Goal: Task Accomplishment & Management: Manage account settings

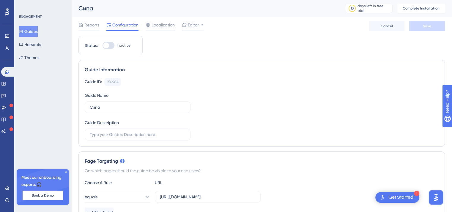
click at [34, 30] on button "Guides" at bounding box center [28, 31] width 19 height 11
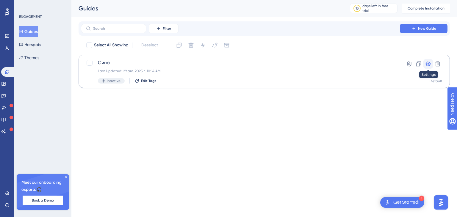
click at [429, 65] on icon at bounding box center [428, 64] width 6 height 6
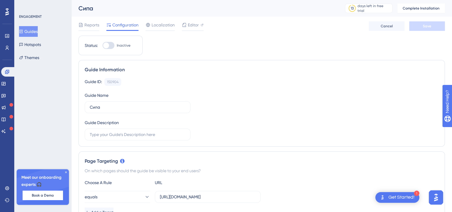
click at [110, 44] on div at bounding box center [109, 45] width 12 height 7
click at [103, 46] on input "Inactive" at bounding box center [102, 46] width 0 height 0
checkbox input "false"
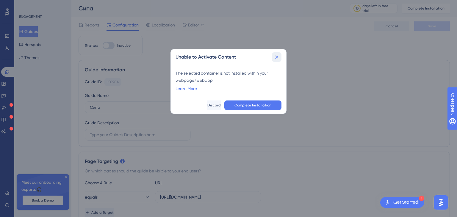
click at [275, 58] on icon at bounding box center [277, 57] width 6 height 6
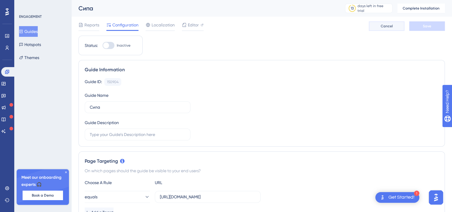
click at [383, 25] on span "Cancel" at bounding box center [387, 26] width 12 height 5
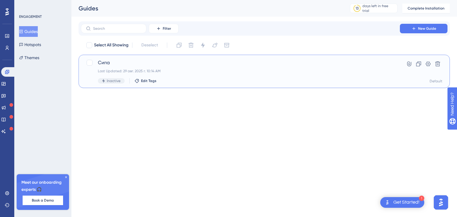
click at [151, 73] on div "Last Updated: 29 авг. 2025 г. 10:14 AM" at bounding box center [240, 71] width 285 height 5
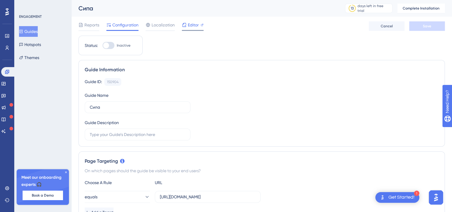
click at [195, 24] on span "Editor" at bounding box center [193, 24] width 11 height 7
